Goal: Information Seeking & Learning: Learn about a topic

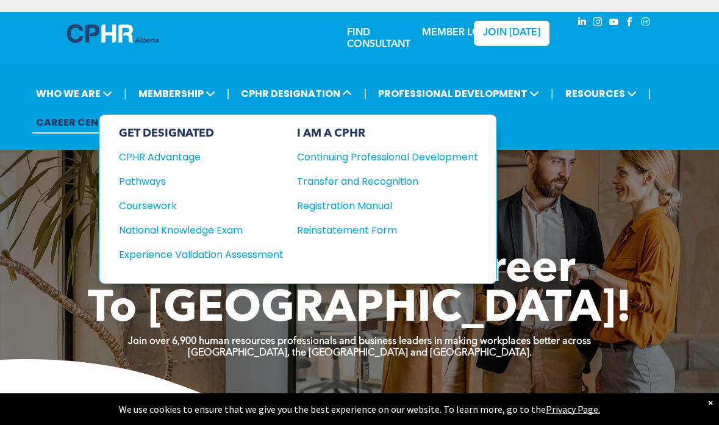
drag, startPoint x: 291, startPoint y: 68, endPoint x: 205, endPoint y: 207, distance: 162.9
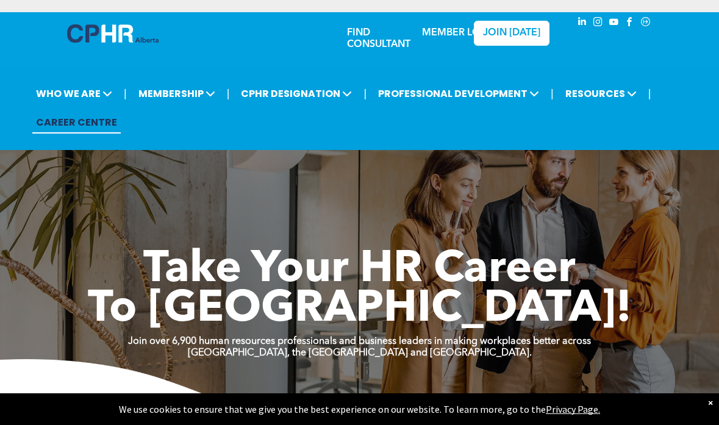
drag, startPoint x: 306, startPoint y: 145, endPoint x: 320, endPoint y: 143, distance: 13.6
drag, startPoint x: 320, startPoint y: 143, endPoint x: 161, endPoint y: 59, distance: 179.5
click at [441, 38] on link "MEMBER LOGIN" at bounding box center [460, 33] width 76 height 10
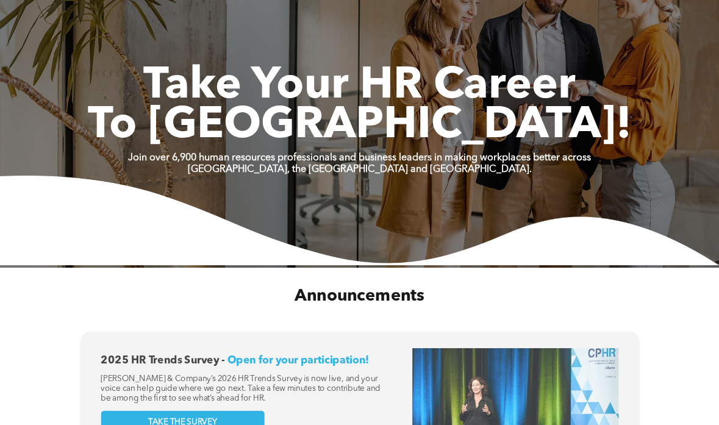
scroll to position [255, 0]
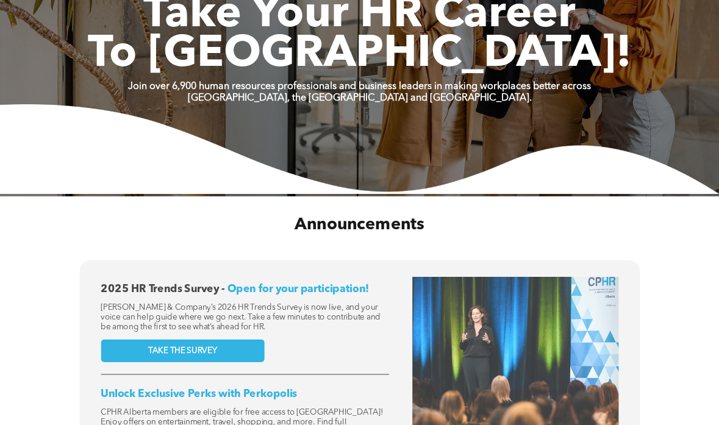
click at [354, 120] on img at bounding box center [359, 149] width 719 height 90
click at [353, 121] on img at bounding box center [359, 149] width 719 height 90
click at [354, 120] on img at bounding box center [359, 149] width 719 height 90
click at [353, 120] on img at bounding box center [359, 149] width 719 height 90
click at [351, 122] on img at bounding box center [359, 149] width 719 height 90
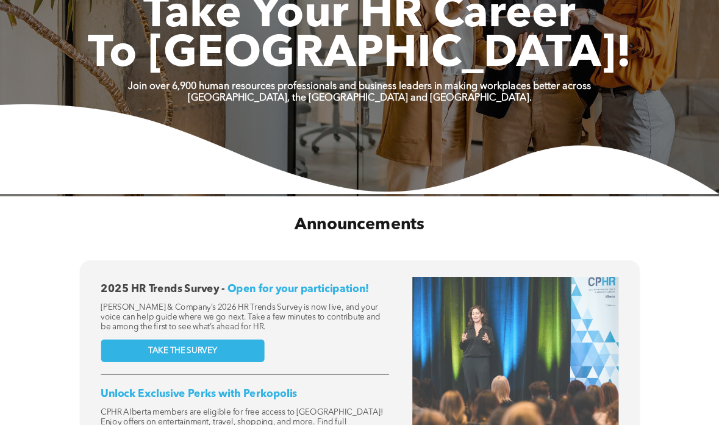
click at [354, 121] on img at bounding box center [359, 149] width 719 height 90
click at [359, 122] on img at bounding box center [359, 149] width 719 height 90
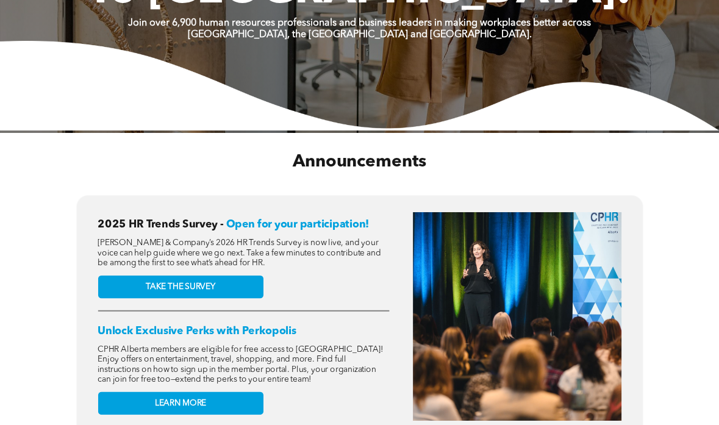
scroll to position [318, 0]
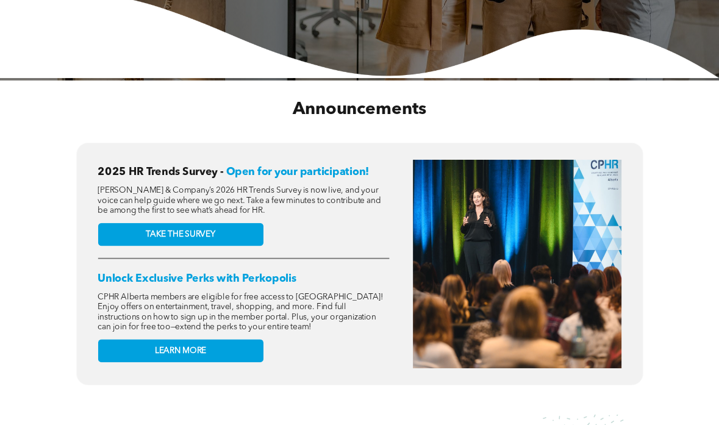
click at [357, 122] on div "Announcements" at bounding box center [359, 109] width 672 height 54
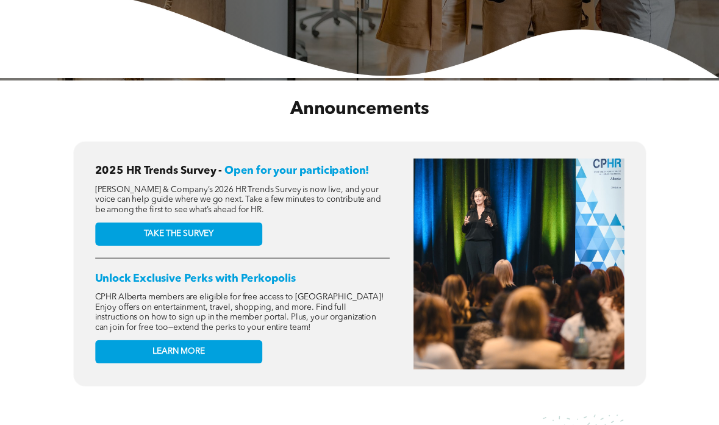
scroll to position [382, 0]
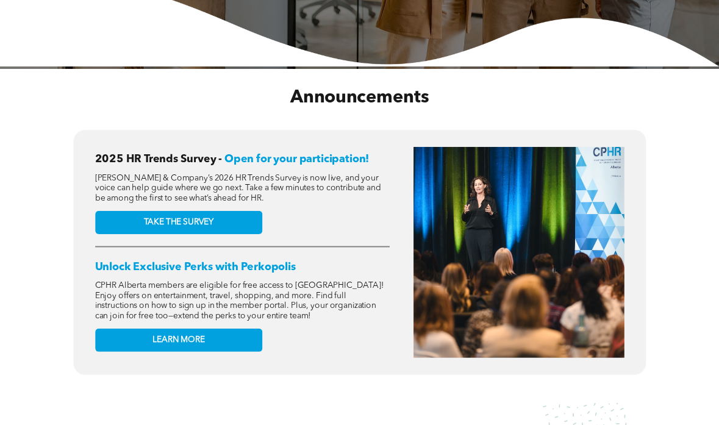
click at [357, 122] on div "Announcements" at bounding box center [359, 98] width 694 height 56
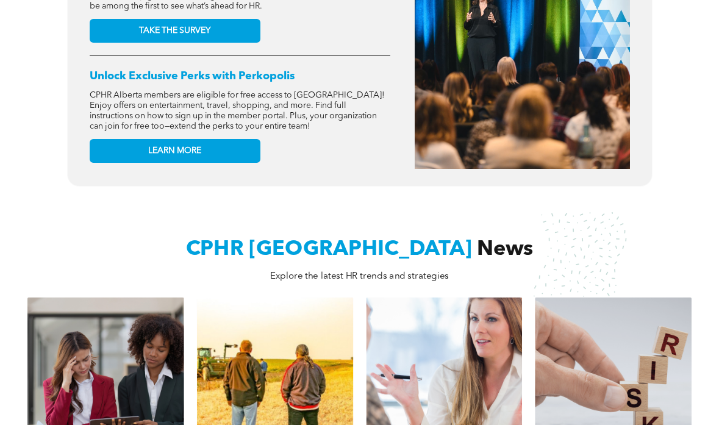
scroll to position [637, 0]
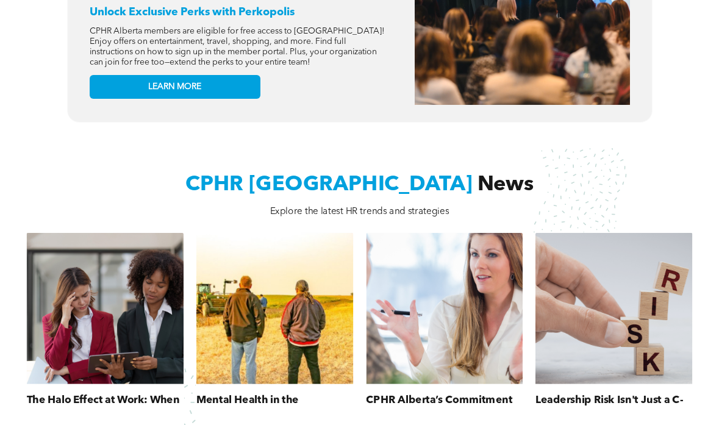
click at [357, 124] on div "2025 HR Trends Survey - Open for your participation! McLean & Company’s 2026 HR…" at bounding box center [359, 6] width 719 height 269
click at [355, 120] on div "2025 HR Trends Survey - Open for your participation! McLean & Company’s 2026 HR…" at bounding box center [359, 6] width 719 height 269
click at [351, 116] on div "2025 HR Trends Survey - Open for your participation! McLean & Company’s 2026 HR…" at bounding box center [359, 6] width 719 height 269
click at [350, 116] on div "2025 HR Trends Survey - Open for your participation! McLean & Company’s 2026 HR…" at bounding box center [359, 6] width 719 height 269
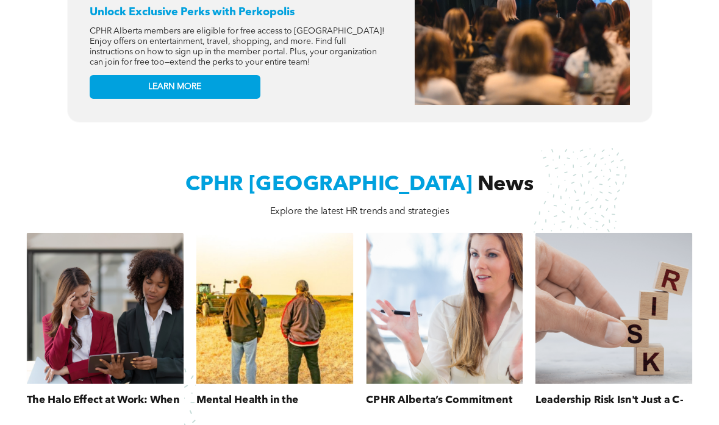
click at [348, 116] on div "2025 HR Trends Survey - Open for your participation! McLean & Company’s 2026 HR…" at bounding box center [359, 6] width 719 height 269
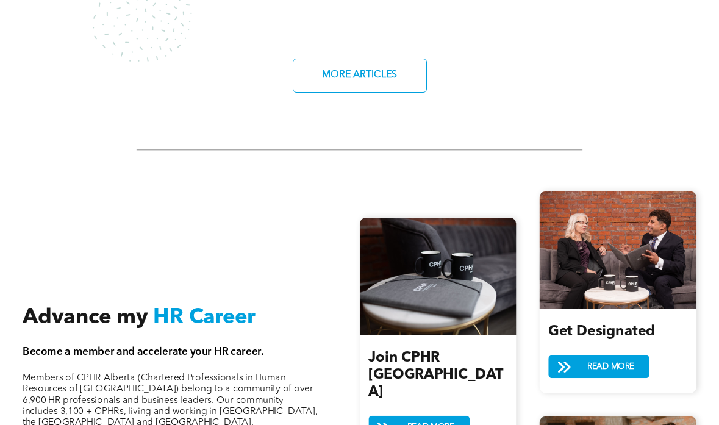
scroll to position [1083, 0]
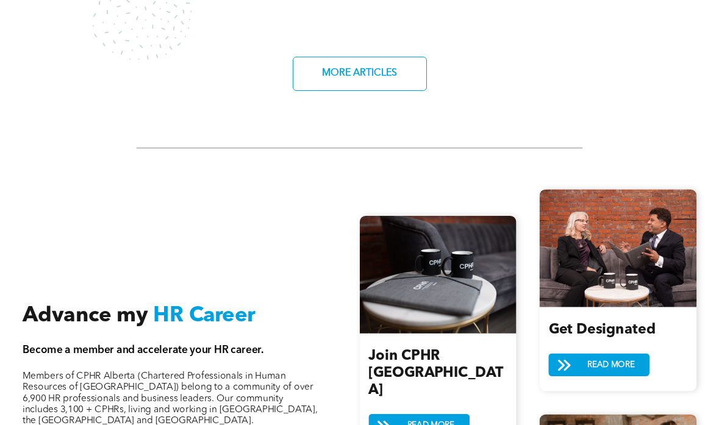
click at [339, 143] on div at bounding box center [359, 148] width 446 height 18
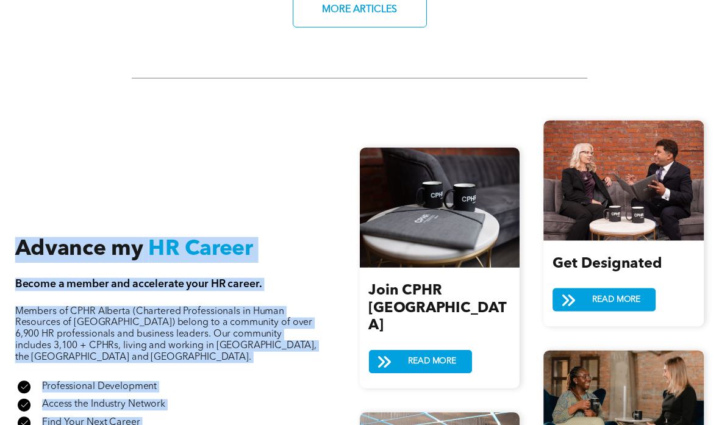
click at [328, 146] on div "Advance my HR Career Become a member and accelerate your HR career. Members of …" at bounding box center [359, 379] width 708 height 639
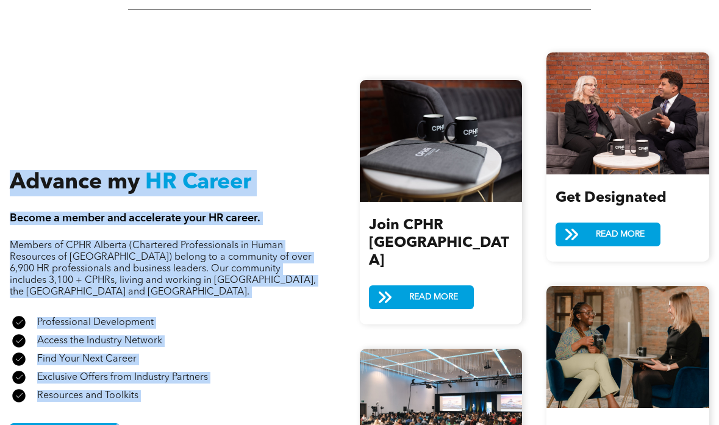
scroll to position [1275, 0]
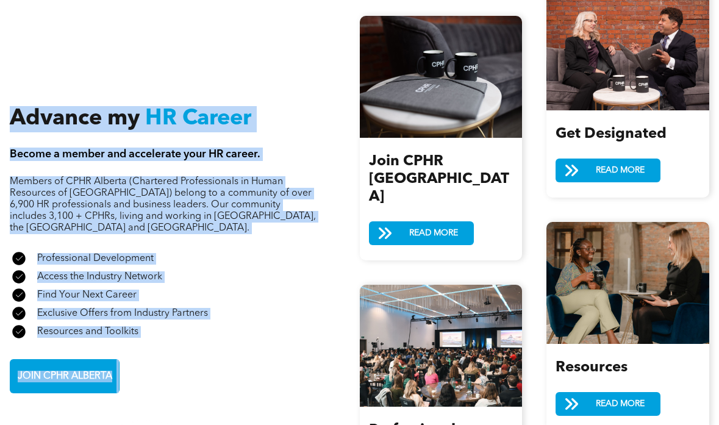
click at [334, 131] on div "Advance my HR Career Become a member and accelerate your HR career. Members of …" at bounding box center [185, 249] width 350 height 287
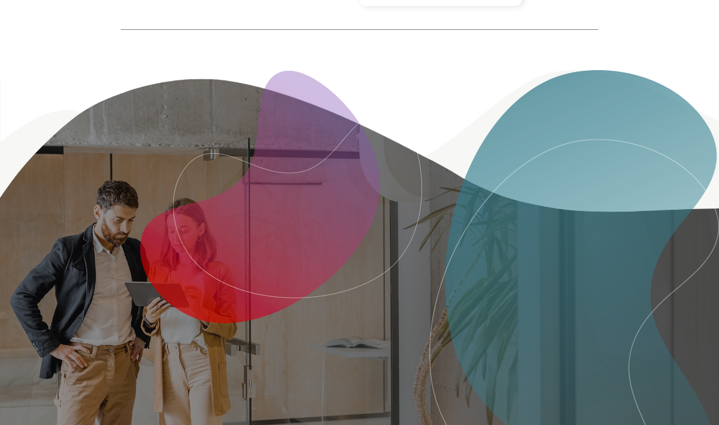
scroll to position [1776, 0]
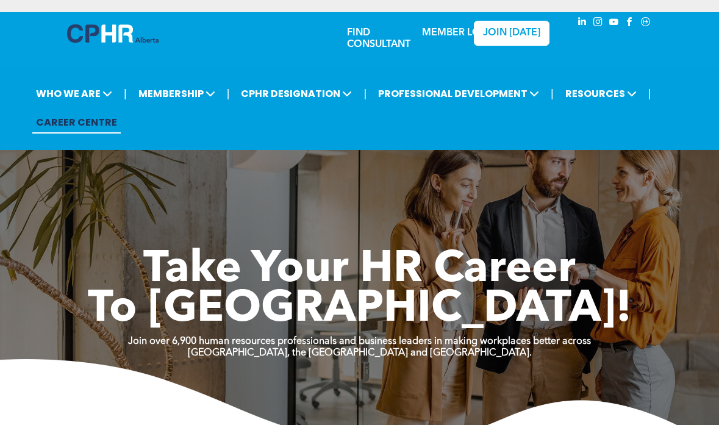
click at [302, 135] on div "Take Your HR Career To [GEOGRAPHIC_DATA]! Join over 6,900 human resources profe…" at bounding box center [359, 260] width 719 height 384
drag, startPoint x: 323, startPoint y: 130, endPoint x: 374, endPoint y: 140, distance: 51.5
click at [337, 126] on ul "| WHO WE ARE ASSOCIATION About CPHR Alberta Board of Directors Team Chapters FC…" at bounding box center [368, 107] width 688 height 57
click at [374, 140] on div "| WHO WE ARE ASSOCIATION About CPHR Alberta Board of Directors Team Chapters FC…" at bounding box center [359, 108] width 719 height 84
click at [232, 182] on div "Take Your HR Career To New Heights! Join over 6,900 human resources professiona…" at bounding box center [359, 260] width 719 height 384
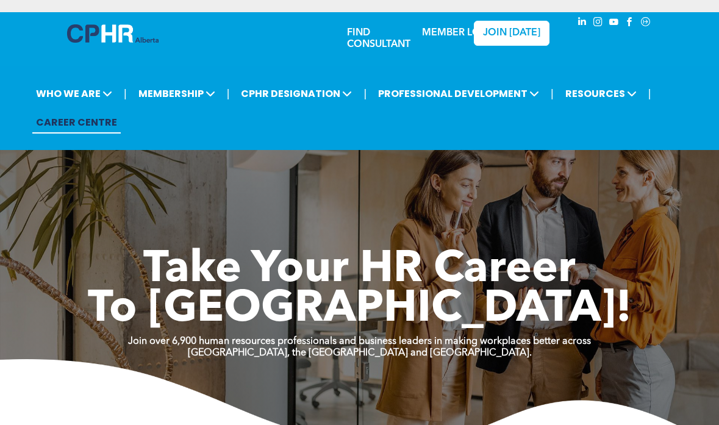
click at [236, 181] on div "Take Your HR Career To New Heights! Join over 6,900 human resources professiona…" at bounding box center [359, 260] width 719 height 384
click at [240, 182] on div "Take Your HR Career To New Heights! Join over 6,900 human resources professiona…" at bounding box center [359, 260] width 719 height 384
click at [241, 182] on div "Take Your HR Career To New Heights! Join over 6,900 human resources professiona…" at bounding box center [359, 260] width 719 height 384
click at [240, 182] on div "Take Your HR Career To [GEOGRAPHIC_DATA]! Join over 6,900 human resources profe…" at bounding box center [359, 260] width 719 height 384
click at [239, 182] on div "Take Your HR Career To [GEOGRAPHIC_DATA]! Join over 6,900 human resources profe…" at bounding box center [359, 260] width 719 height 384
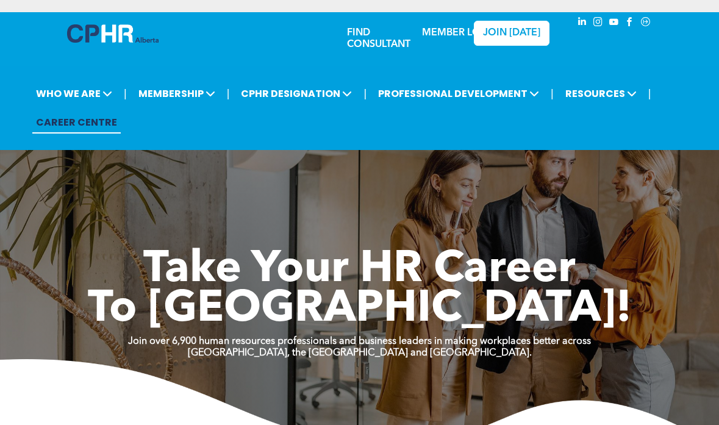
click at [240, 182] on div "Take Your HR Career To [GEOGRAPHIC_DATA]! Join over 6,900 human resources profe…" at bounding box center [359, 260] width 719 height 384
click at [241, 182] on div "Take Your HR Career To [GEOGRAPHIC_DATA]! Join over 6,900 human resources profe…" at bounding box center [359, 260] width 719 height 384
click at [242, 183] on div "Take Your HR Career To [GEOGRAPHIC_DATA]! Join over 6,900 human resources profe…" at bounding box center [359, 260] width 719 height 384
click at [243, 184] on div "Take Your HR Career To [GEOGRAPHIC_DATA]! Join over 6,900 human resources profe…" at bounding box center [359, 260] width 719 height 384
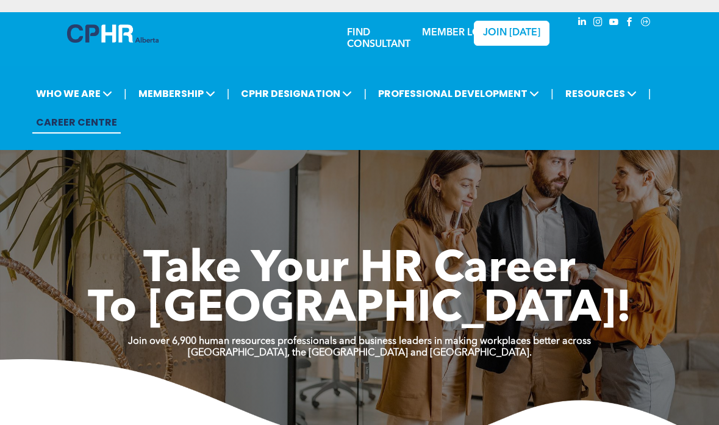
click at [249, 183] on div "Take Your HR Career To [GEOGRAPHIC_DATA]! Join over 6,900 human resources profe…" at bounding box center [359, 260] width 719 height 384
click at [249, 182] on div "Take Your HR Career To [GEOGRAPHIC_DATA]! Join over 6,900 human resources profe…" at bounding box center [359, 260] width 719 height 384
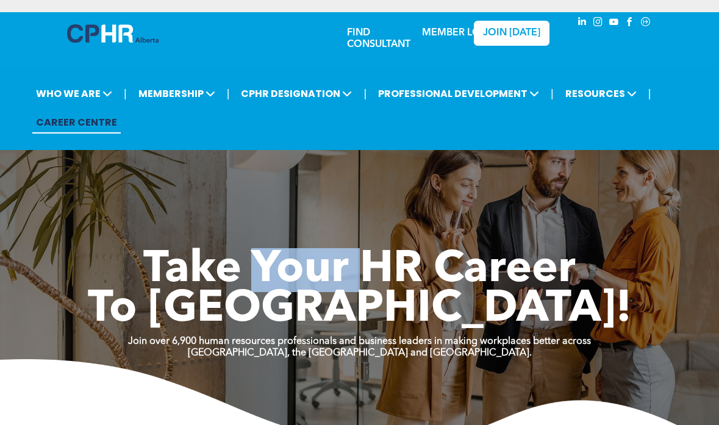
click at [248, 184] on div "Take Your HR Career To [GEOGRAPHIC_DATA]! Join over 6,900 human resources profe…" at bounding box center [359, 260] width 719 height 384
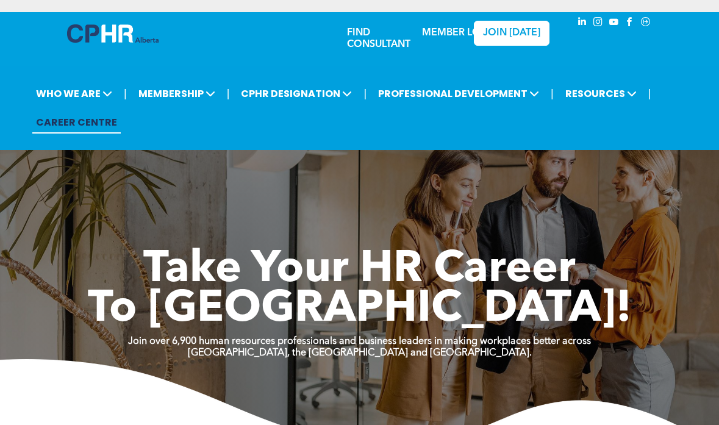
click at [248, 184] on div "Take Your HR Career To [GEOGRAPHIC_DATA]! Join over 6,900 human resources profe…" at bounding box center [359, 260] width 719 height 384
click at [248, 185] on div "Take Your HR Career To [GEOGRAPHIC_DATA]! Join over 6,900 human resources profe…" at bounding box center [359, 260] width 719 height 384
click at [245, 187] on div "Take Your HR Career To [GEOGRAPHIC_DATA]! Join over 6,900 human resources profe…" at bounding box center [359, 260] width 719 height 384
click at [242, 185] on div "Take Your HR Career To New Heights! Join over 6,900 human resources professiona…" at bounding box center [359, 260] width 719 height 384
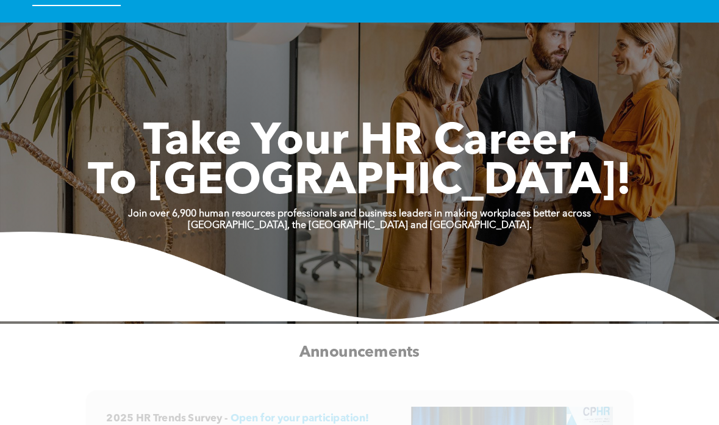
click at [245, 182] on span "To [GEOGRAPHIC_DATA]!" at bounding box center [360, 182] width 544 height 44
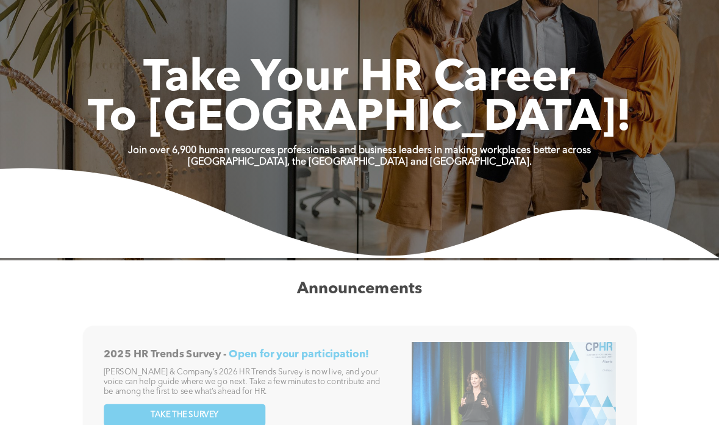
click at [245, 181] on img at bounding box center [359, 213] width 719 height 90
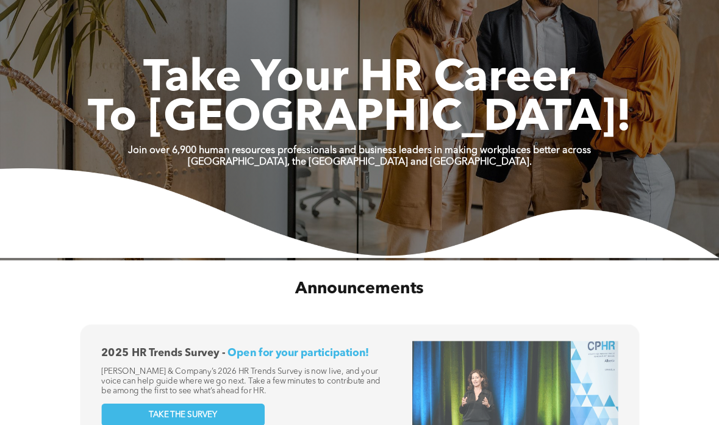
scroll to position [255, 0]
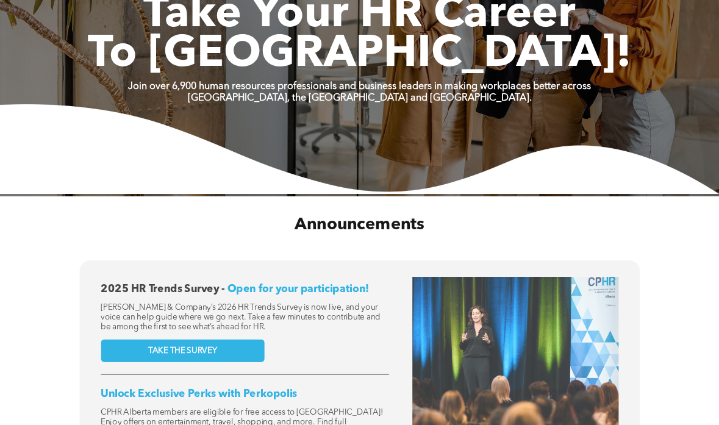
click at [246, 180] on img at bounding box center [359, 149] width 719 height 90
click at [243, 179] on img at bounding box center [359, 149] width 719 height 90
click at [241, 180] on img at bounding box center [359, 149] width 719 height 90
click at [240, 180] on img at bounding box center [359, 149] width 719 height 90
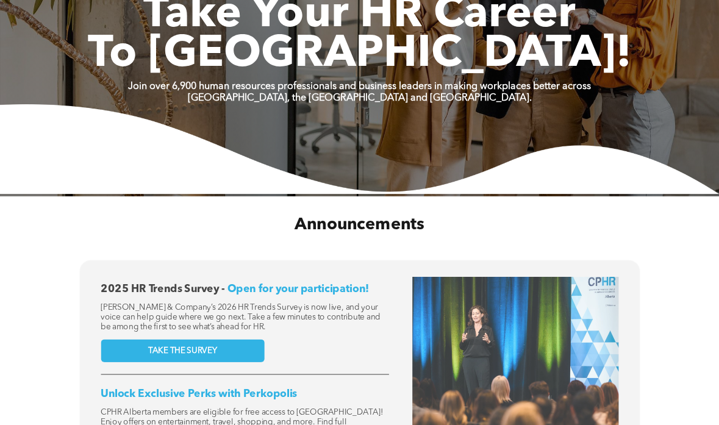
click at [240, 180] on img at bounding box center [359, 149] width 719 height 90
click at [241, 180] on img at bounding box center [359, 149] width 719 height 90
click at [245, 179] on img at bounding box center [359, 149] width 719 height 90
click at [246, 179] on img at bounding box center [359, 149] width 719 height 90
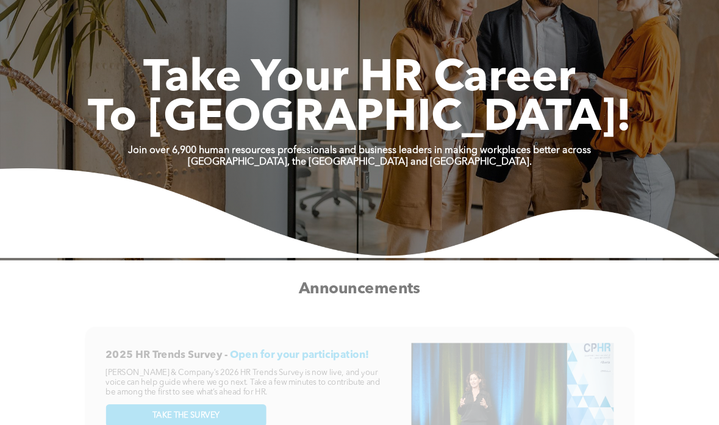
scroll to position [127, 0]
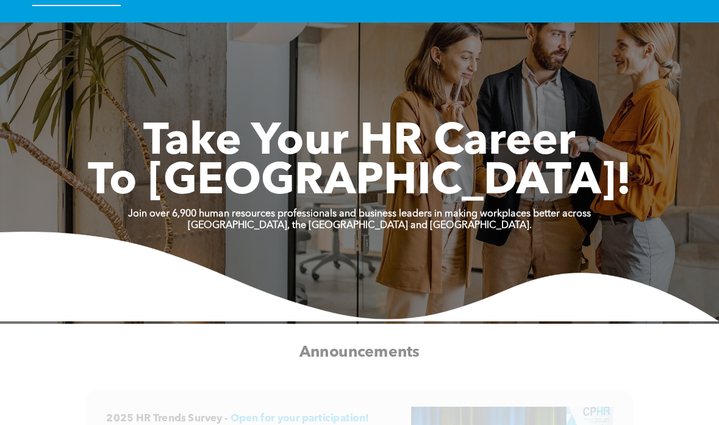
click at [246, 179] on span "To [GEOGRAPHIC_DATA]!" at bounding box center [360, 182] width 544 height 44
click at [245, 179] on span "To [GEOGRAPHIC_DATA]!" at bounding box center [360, 182] width 544 height 44
click at [244, 179] on span "To [GEOGRAPHIC_DATA]!" at bounding box center [360, 182] width 544 height 44
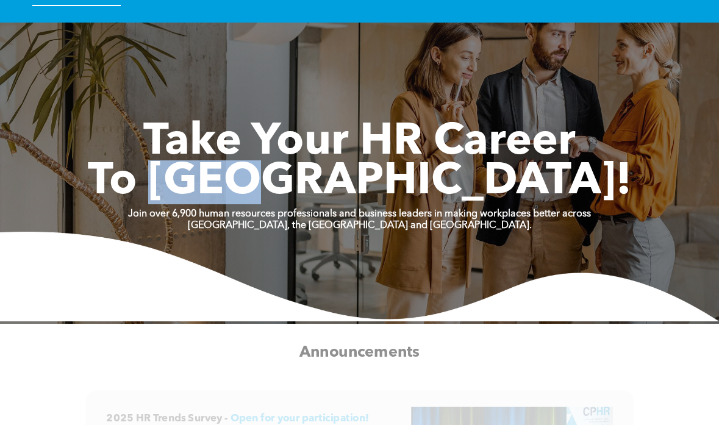
click at [244, 179] on span "To [GEOGRAPHIC_DATA]!" at bounding box center [360, 182] width 544 height 44
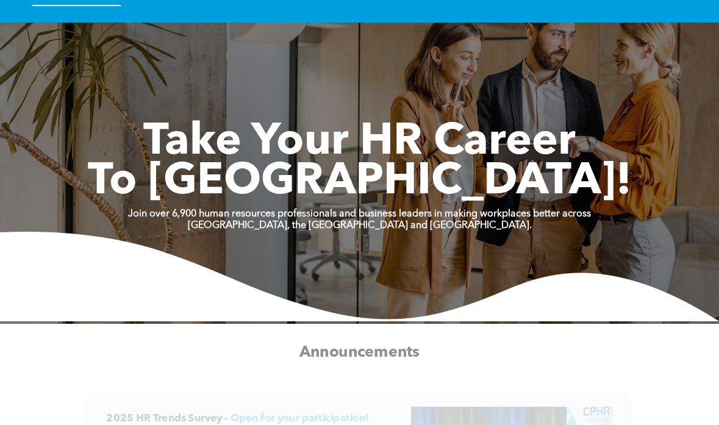
click at [241, 180] on span "To [GEOGRAPHIC_DATA]!" at bounding box center [360, 182] width 544 height 44
click at [242, 180] on span "To [GEOGRAPHIC_DATA]!" at bounding box center [360, 182] width 544 height 44
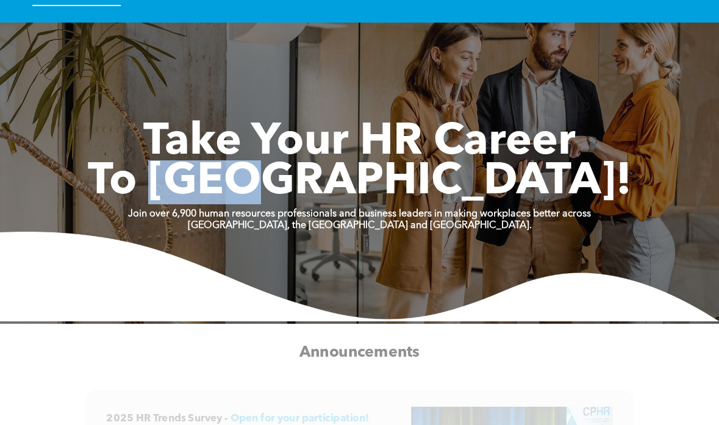
click at [242, 180] on span "To [GEOGRAPHIC_DATA]!" at bounding box center [360, 182] width 544 height 44
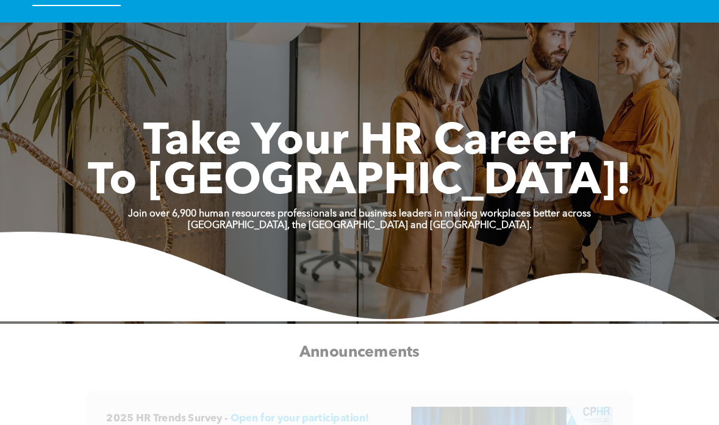
click at [242, 180] on span "To [GEOGRAPHIC_DATA]!" at bounding box center [360, 182] width 544 height 44
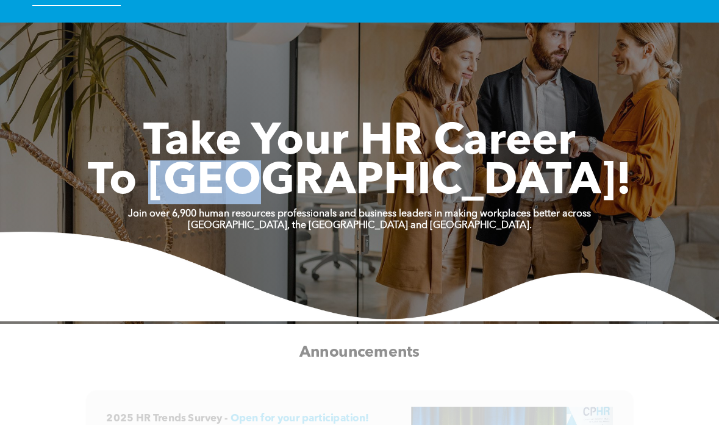
click at [242, 182] on span "To [GEOGRAPHIC_DATA]!" at bounding box center [360, 182] width 544 height 44
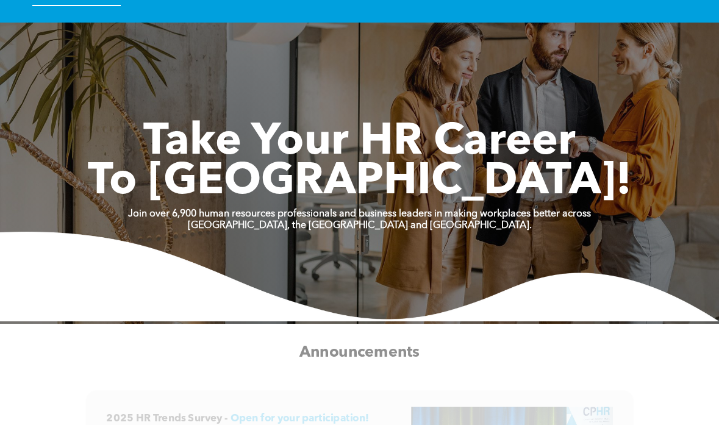
click at [242, 182] on span "To [GEOGRAPHIC_DATA]!" at bounding box center [360, 182] width 544 height 44
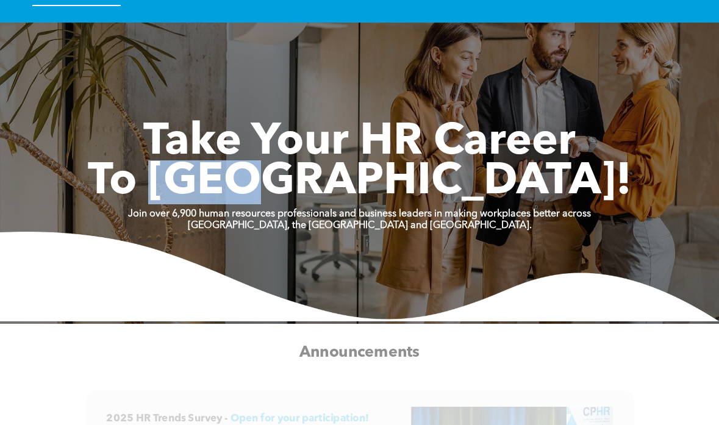
click at [254, 189] on span "To [GEOGRAPHIC_DATA]!" at bounding box center [360, 182] width 544 height 44
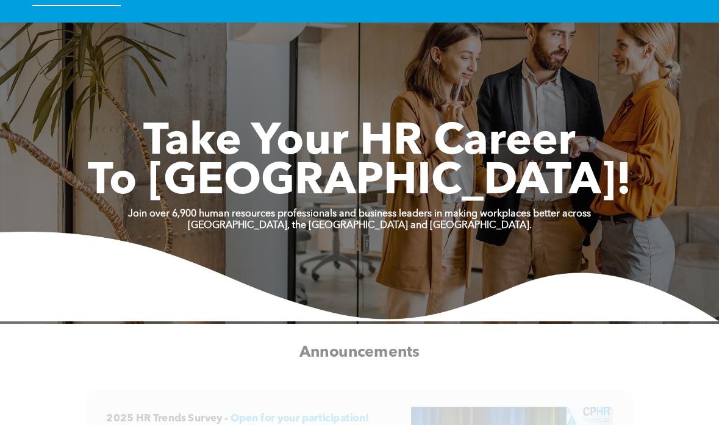
click at [272, 191] on span "To [GEOGRAPHIC_DATA]!" at bounding box center [360, 182] width 544 height 44
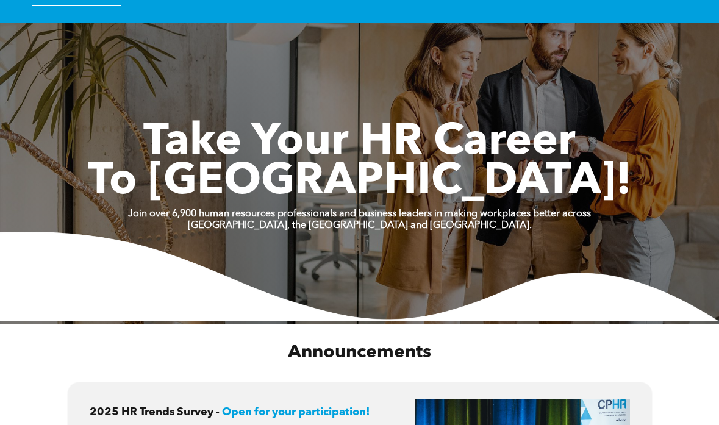
scroll to position [0, 0]
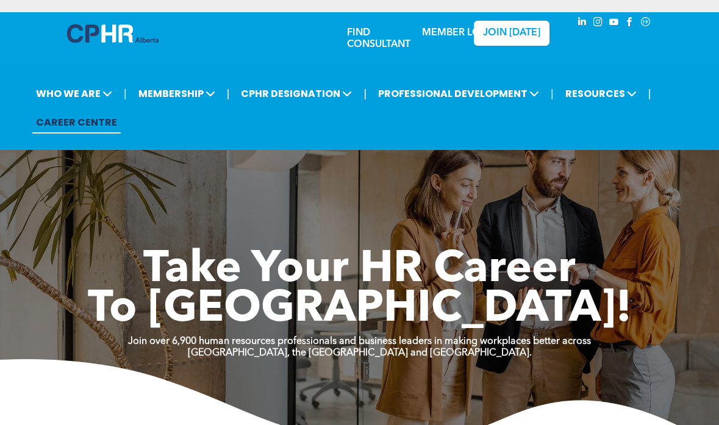
drag, startPoint x: 264, startPoint y: 120, endPoint x: 224, endPoint y: 68, distance: 66.1
click at [224, 68] on div "| WHO WE ARE ASSOCIATION About CPHR Alberta Board of Directors Team Chapters FC…" at bounding box center [359, 108] width 719 height 84
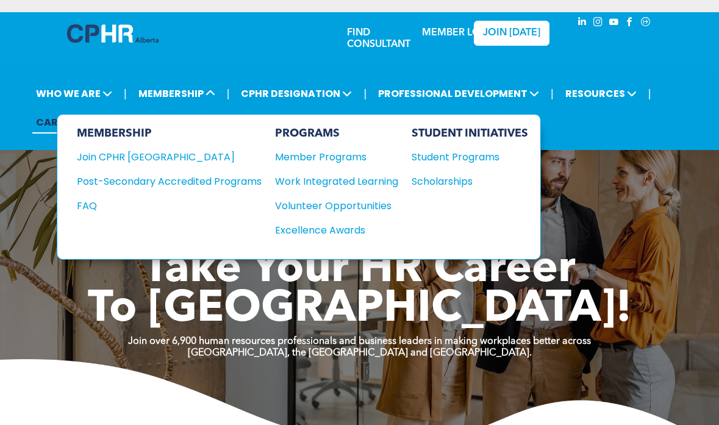
click at [205, 86] on span "MEMBERSHIP" at bounding box center [177, 93] width 84 height 23
click at [190, 88] on span "MEMBERSHIP" at bounding box center [177, 93] width 84 height 23
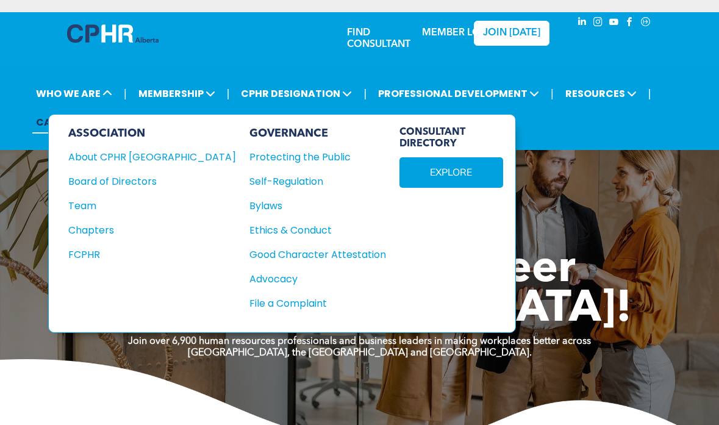
click at [162, 99] on span "MEMBERSHIP" at bounding box center [177, 93] width 84 height 23
